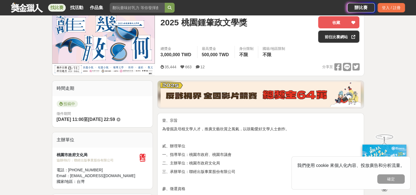
scroll to position [55, 0]
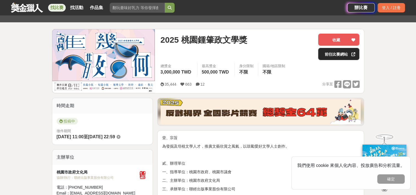
click at [327, 57] on link "前往比賽網站" at bounding box center [338, 54] width 41 height 12
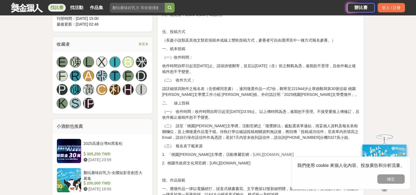
scroll to position [330, 0]
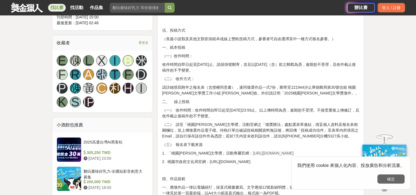
click at [400, 178] on button "確定" at bounding box center [390, 178] width 27 height 9
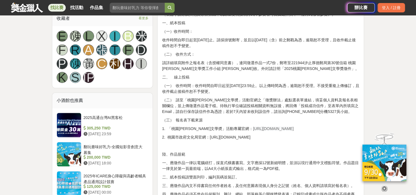
scroll to position [357, 0]
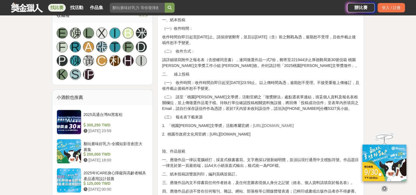
click at [253, 125] on span "https://literature.tyccc.gov.tw/" at bounding box center [273, 125] width 41 height 4
click at [230, 124] on p "1. 「桃園鍾肇政文學奬」活動專屬官網： https://literature.tyccc.gov.tw/" at bounding box center [260, 126] width 197 height 6
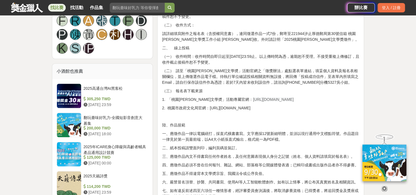
scroll to position [385, 0]
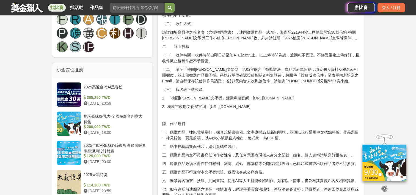
drag, startPoint x: 232, startPoint y: 99, endPoint x: 295, endPoint y: 94, distance: 63.1
click at [295, 94] on div "壹、宗旨 為發掘及培植文學人才，推廣文藝欣賞之風氣，以鼓勵愛好文學人士創作。 貳、辦理單位 一、指導單位：桃園市政府、桃園市議會 二、主辦單位：桃園市政府文化…" at bounding box center [260, 185] width 197 height 760
copy span "https://literature.tyccc.gov.tw/"
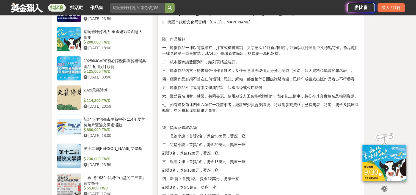
scroll to position [467, 0]
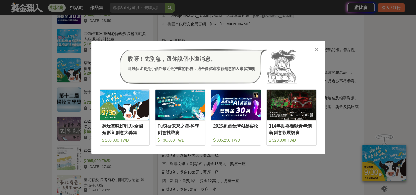
click at [318, 48] on icon at bounding box center [316, 49] width 4 height 5
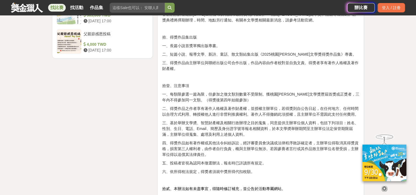
scroll to position [770, 0]
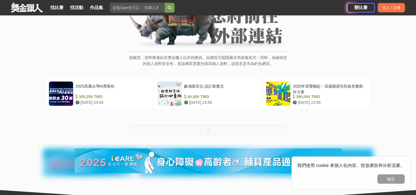
scroll to position [82, 0]
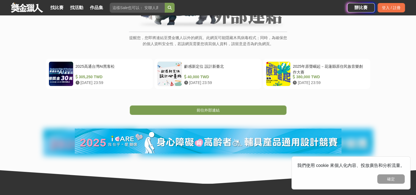
click at [389, 185] on div "我們使用 cookie 來個人化內容、投放廣告和分析流量。 確定" at bounding box center [350, 172] width 119 height 33
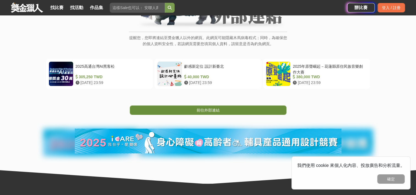
click at [230, 109] on link "前往外部連結" at bounding box center [208, 109] width 157 height 9
